Goal: Navigation & Orientation: Find specific page/section

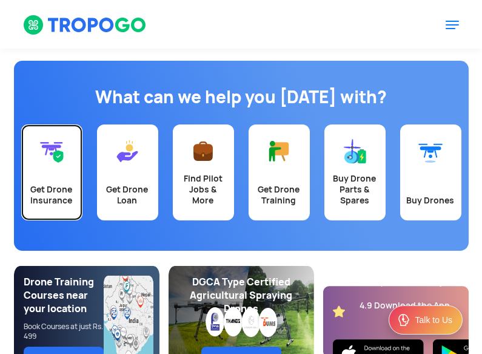
click at [41, 172] on link "Get Drone Insurance" at bounding box center [51, 172] width 61 height 96
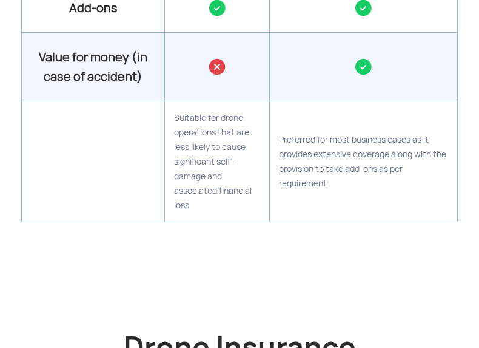
scroll to position [7354, 92]
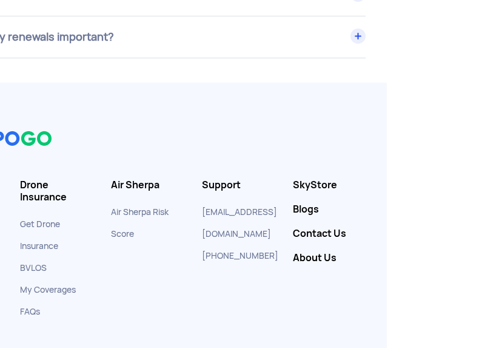
click at [317, 179] on link "SkyStore" at bounding box center [329, 185] width 73 height 12
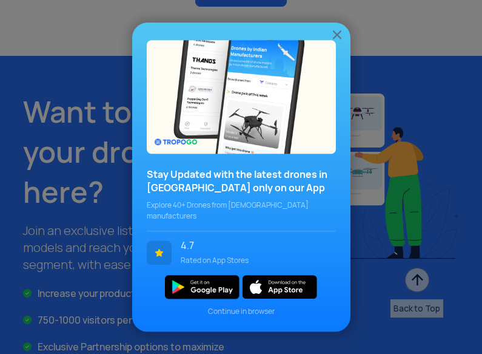
scroll to position [2804, 0]
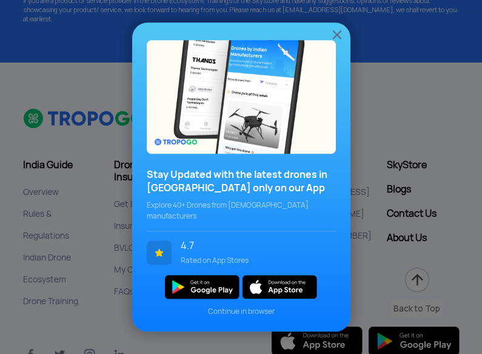
click at [23, 177] on div "Stay Updated with the latest drones in India only on our App Explore 40+ Drones…" at bounding box center [241, 177] width 482 height 354
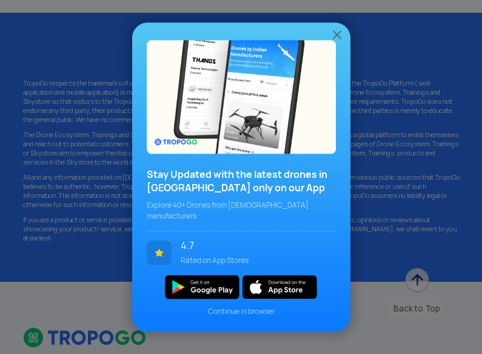
scroll to position [2646, 0]
